Goal: Navigation & Orientation: Find specific page/section

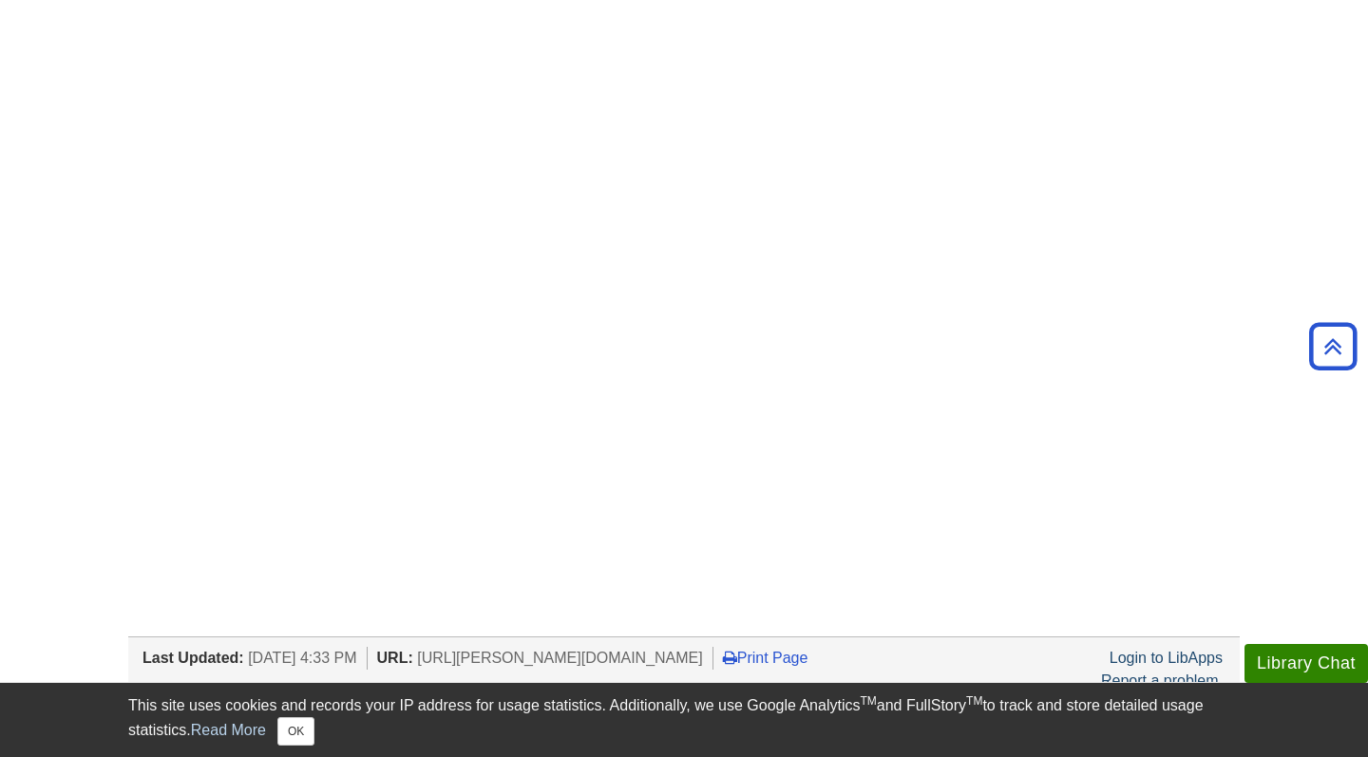
scroll to position [585, 0]
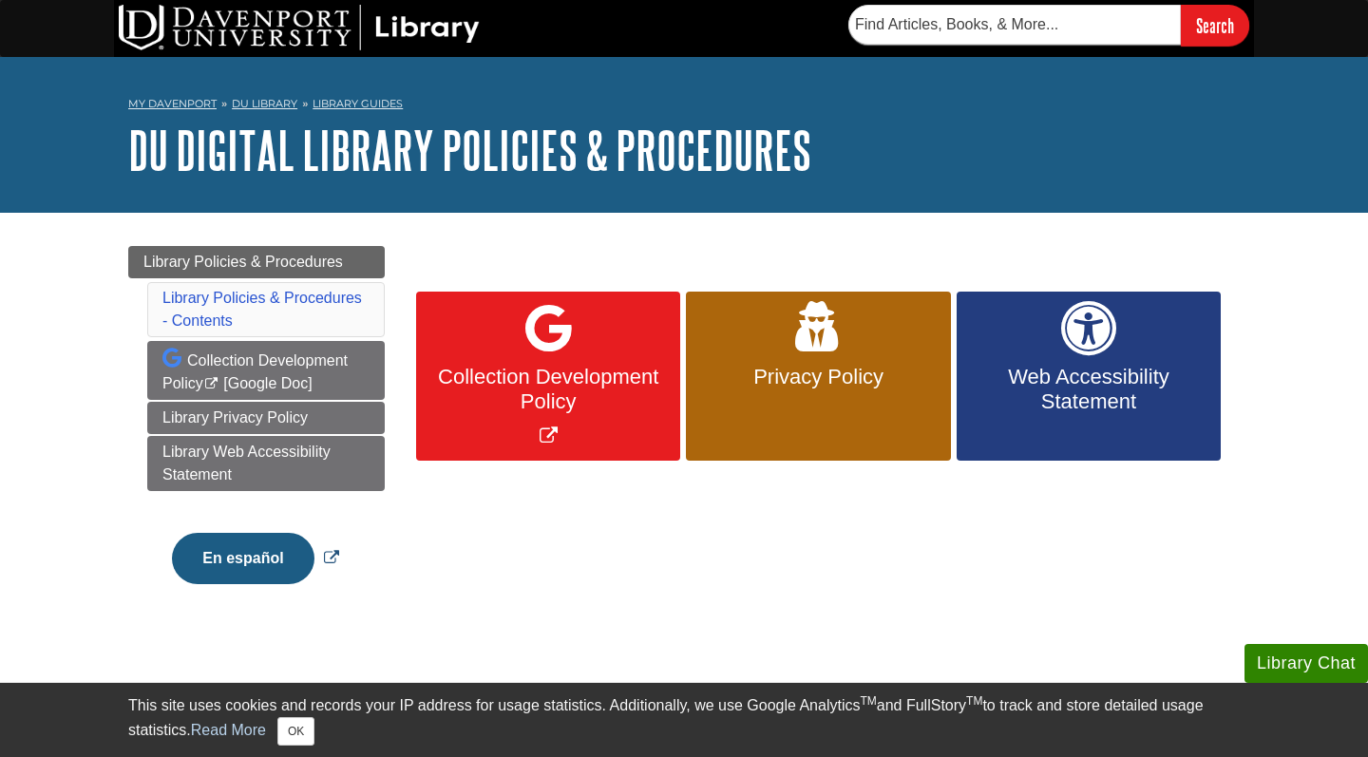
click at [234, 575] on button "En español" at bounding box center [243, 558] width 142 height 51
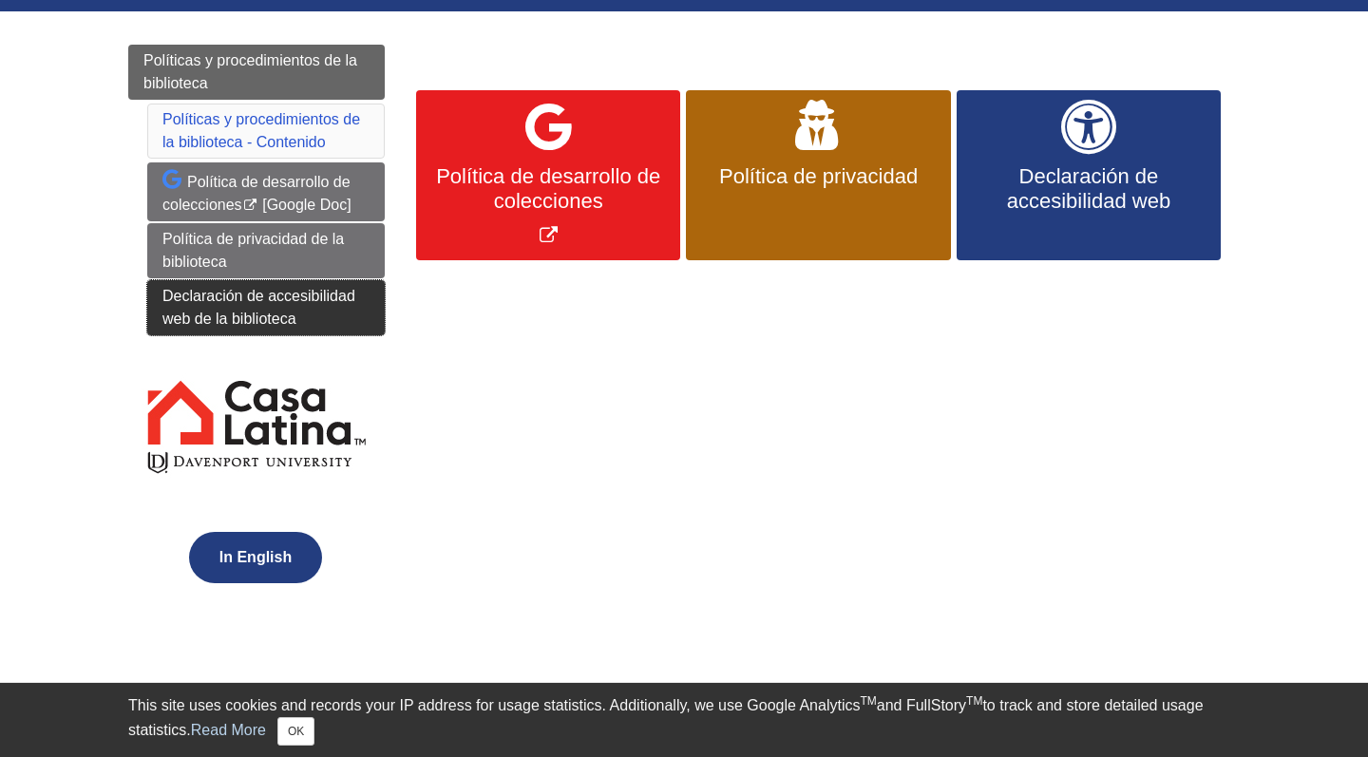
scroll to position [189, 0]
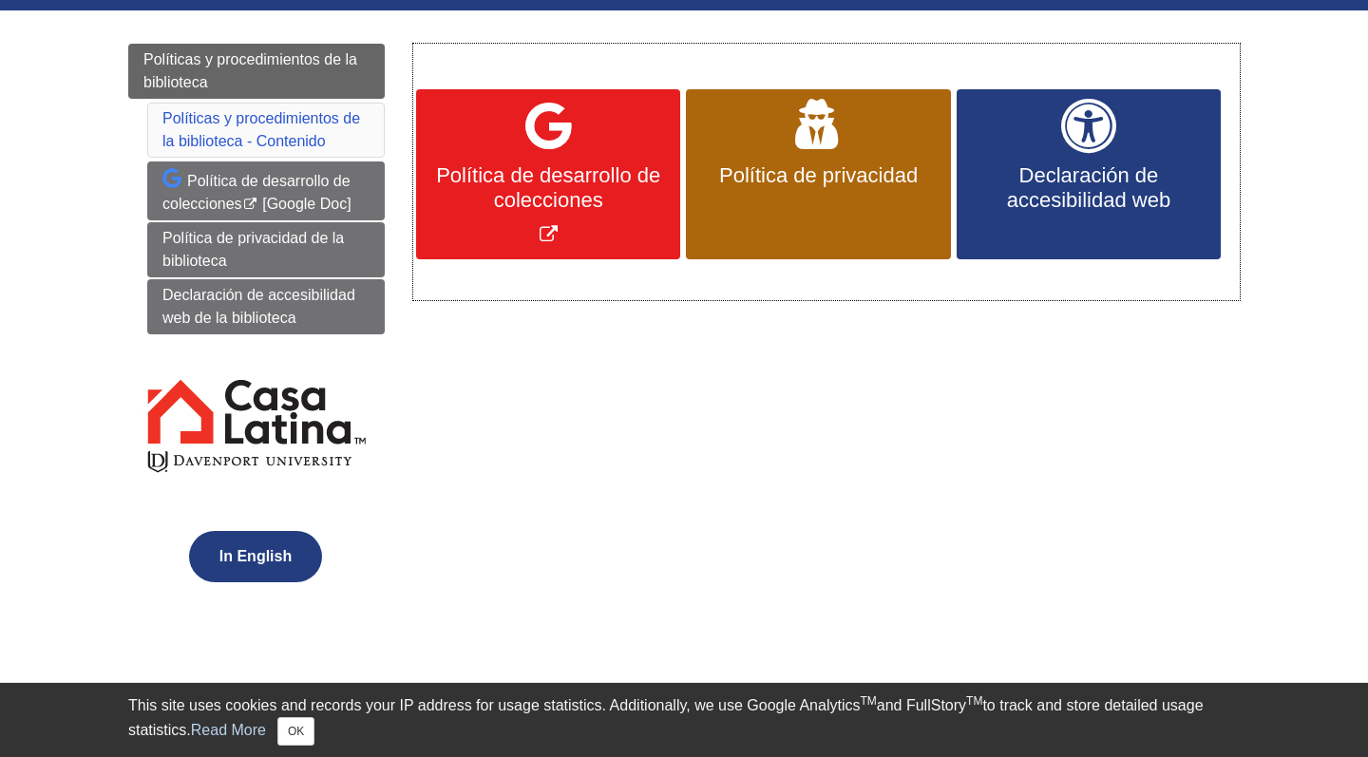
click at [622, 177] on span "Política de desarrollo de colecciones" at bounding box center [548, 187] width 236 height 49
click at [1006, 203] on span "Declaración de accesibilidad web" at bounding box center [1089, 187] width 236 height 49
click at [240, 548] on button "In English" at bounding box center [255, 556] width 133 height 51
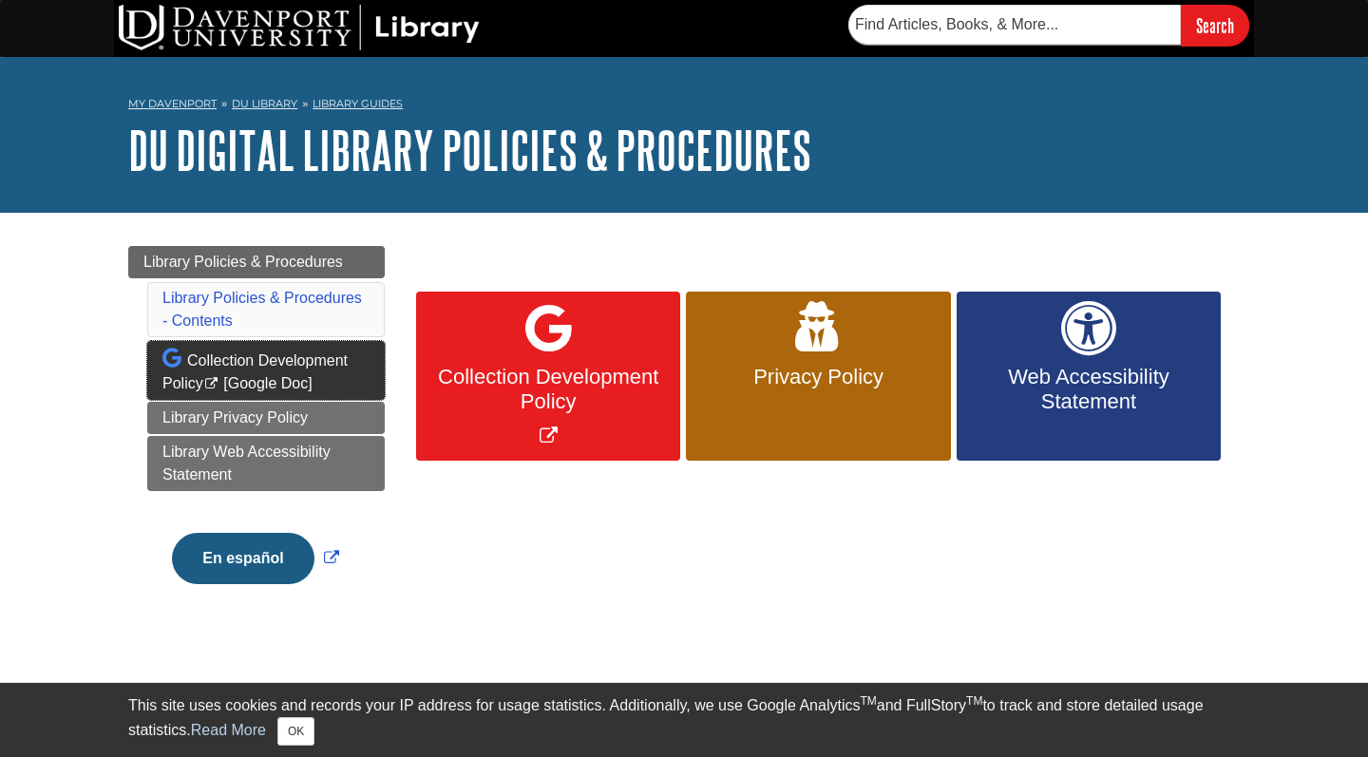
click at [240, 377] on link "Collection Development Policy This link opens in a new window" at bounding box center [266, 370] width 238 height 59
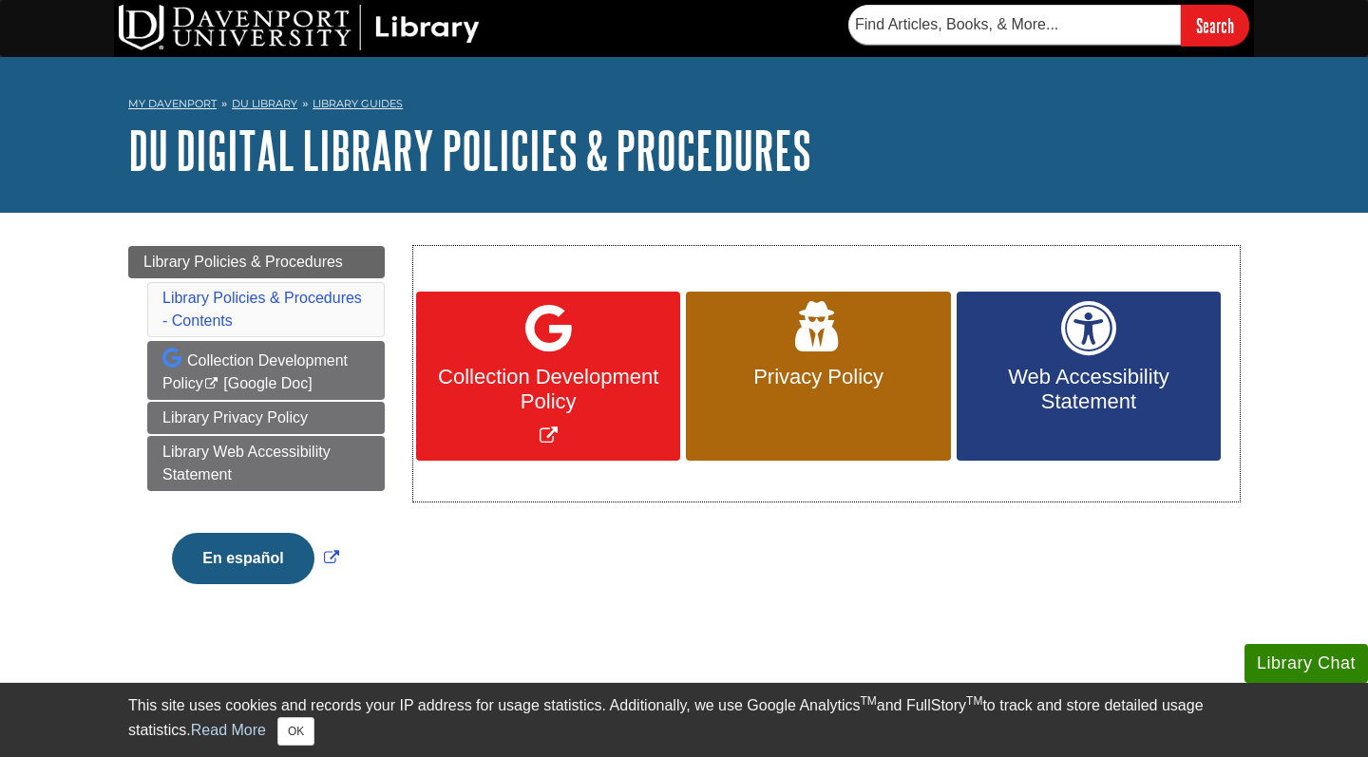
click at [1001, 378] on span "Web Accessibility Statement" at bounding box center [1089, 389] width 236 height 49
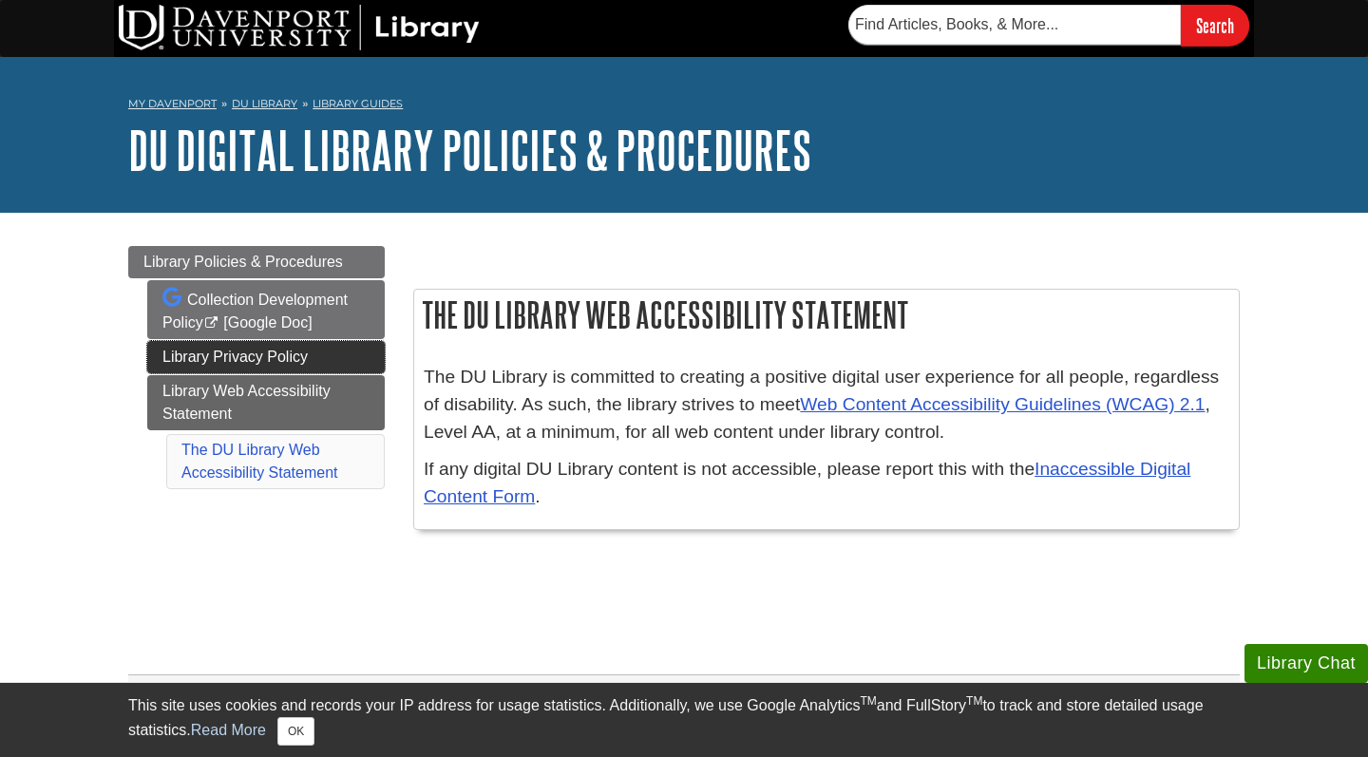
click at [329, 353] on link "Library Privacy Policy" at bounding box center [266, 357] width 238 height 32
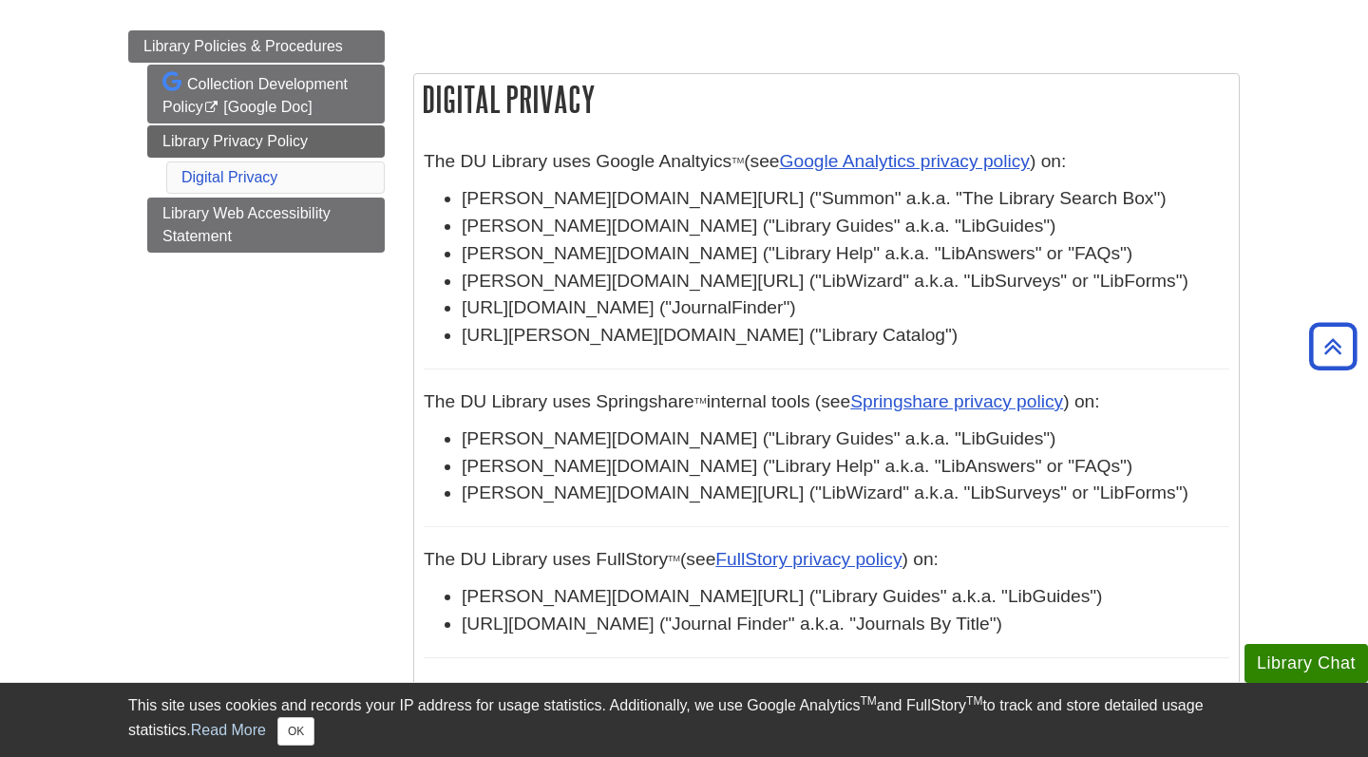
scroll to position [217, 0]
click at [333, 183] on li "Digital Privacy" at bounding box center [275, 177] width 219 height 32
click at [244, 174] on link "Digital Privacy" at bounding box center [229, 176] width 96 height 16
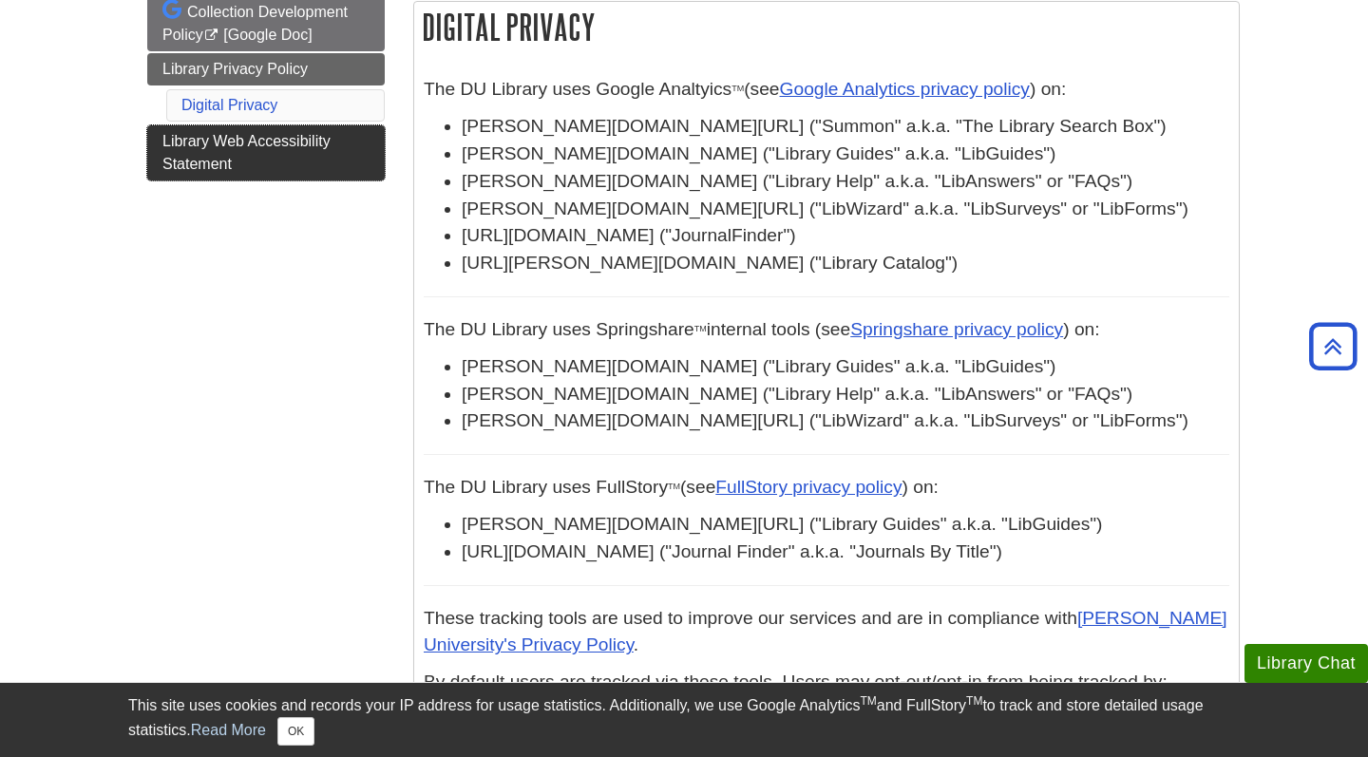
click at [248, 156] on link "Library Web Accessibility Statement" at bounding box center [266, 152] width 238 height 55
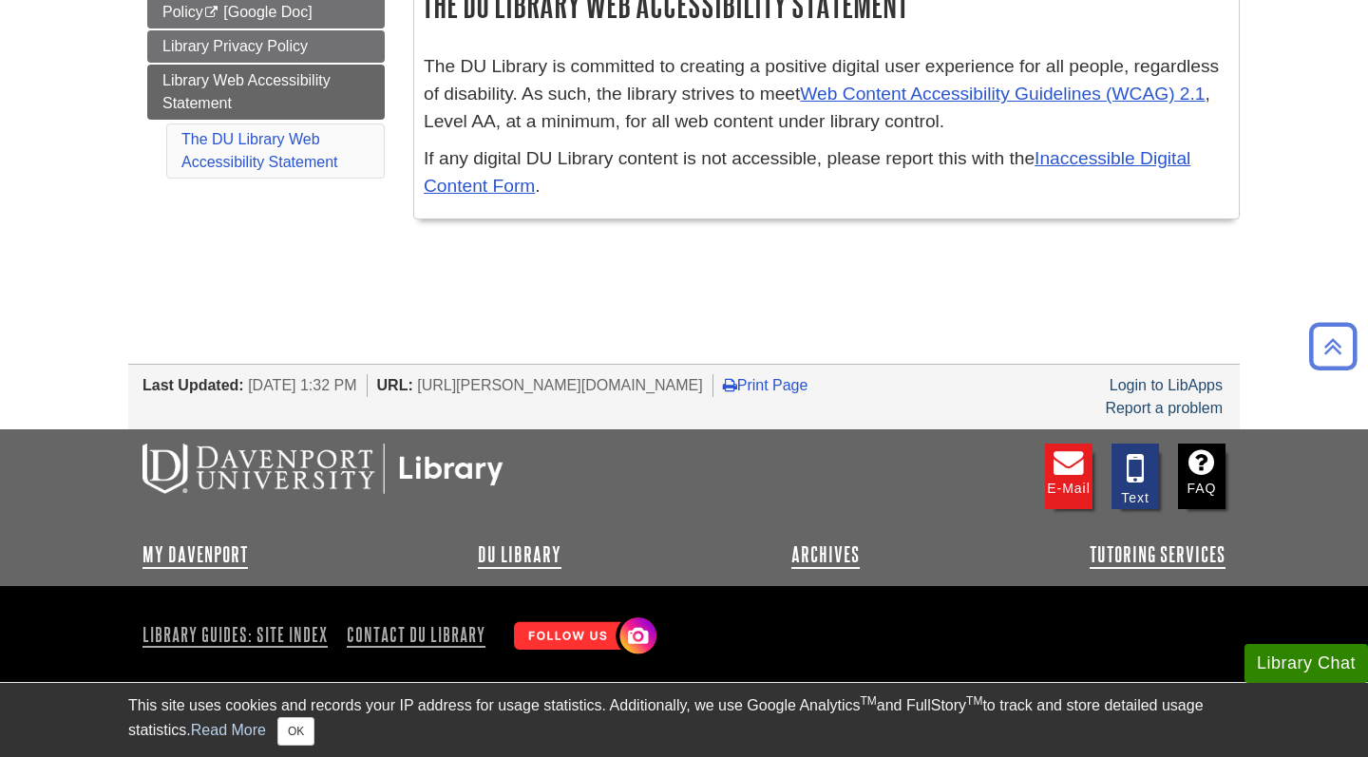
scroll to position [310, 0]
click at [1293, 658] on button "Library Chat" at bounding box center [1307, 663] width 124 height 39
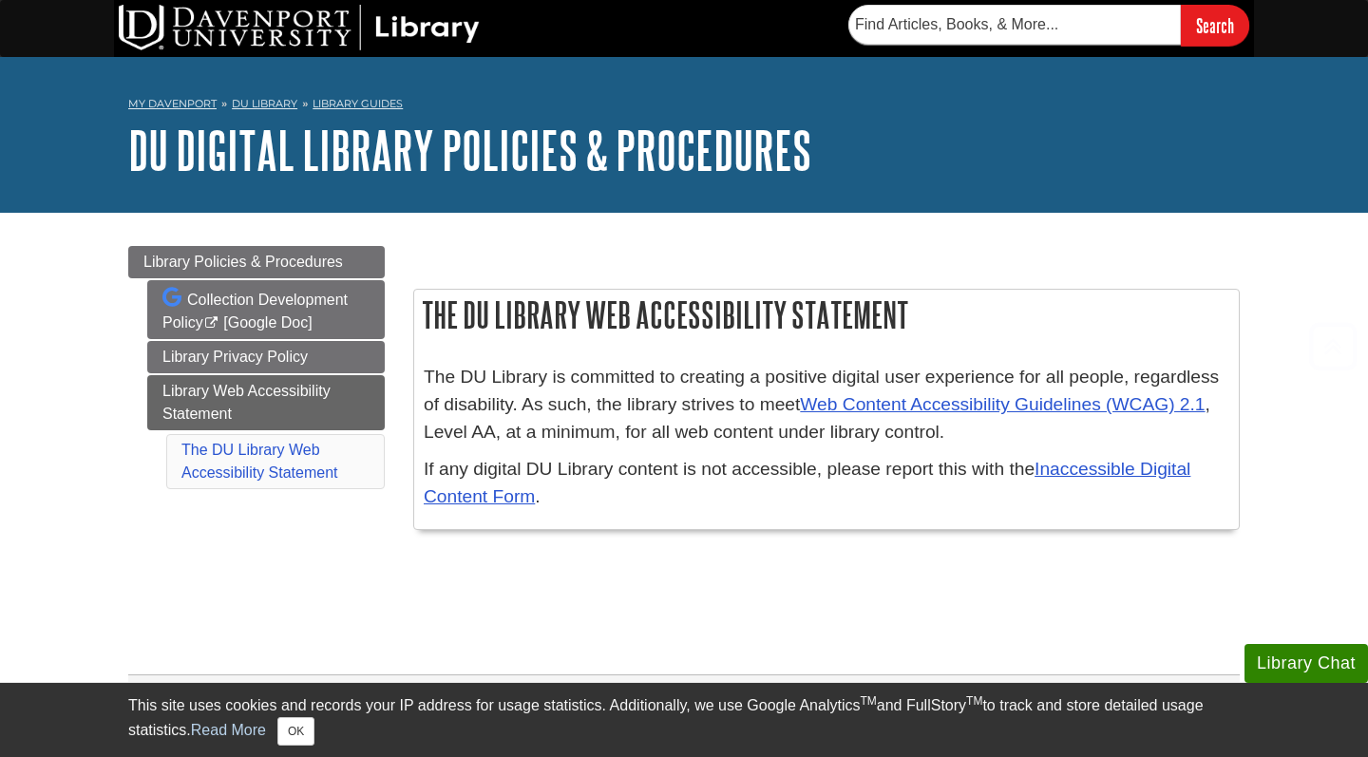
scroll to position [0, 0]
